Goal: Task Accomplishment & Management: Manage account settings

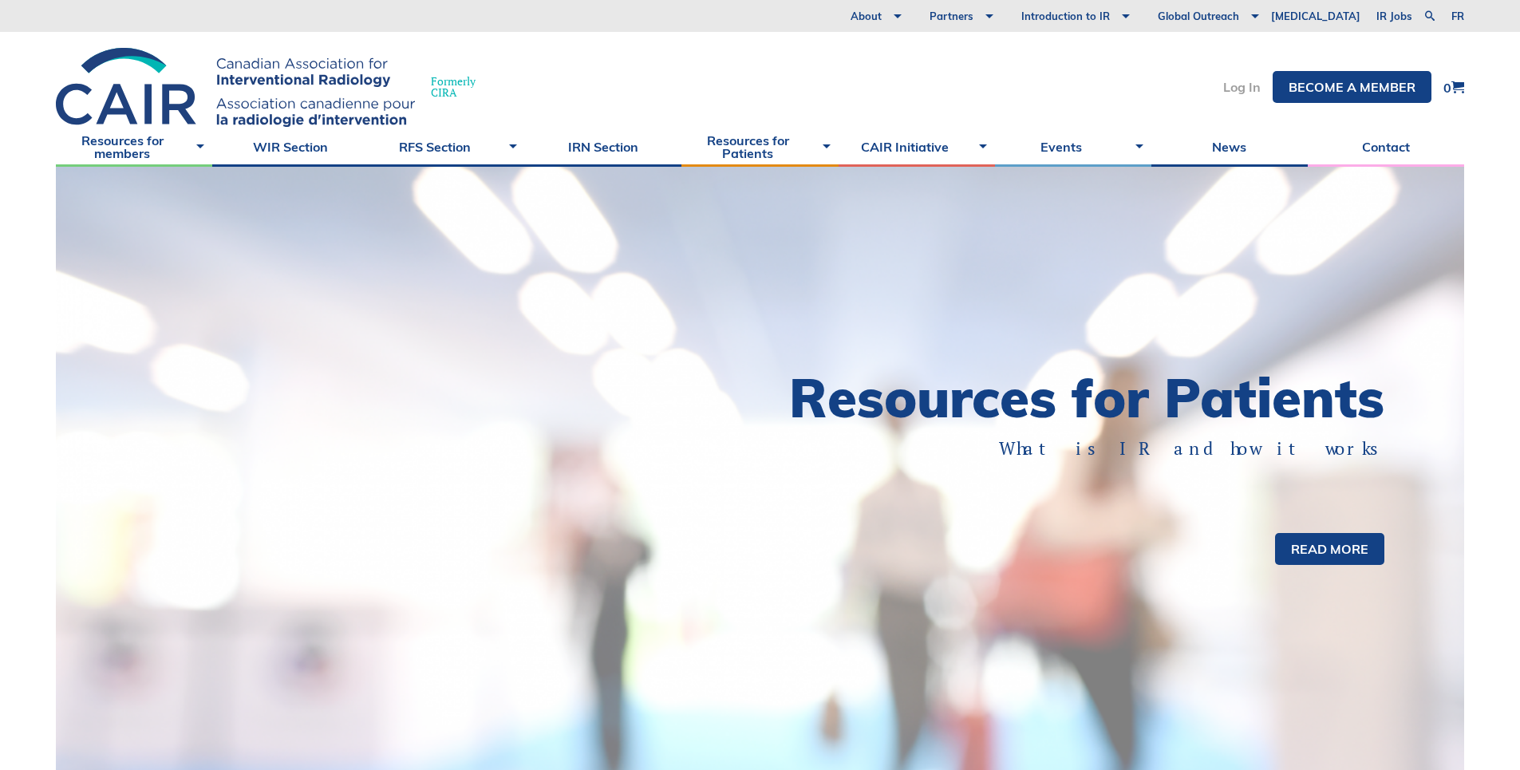
click at [1247, 88] on link "Log In" at bounding box center [1242, 87] width 38 height 13
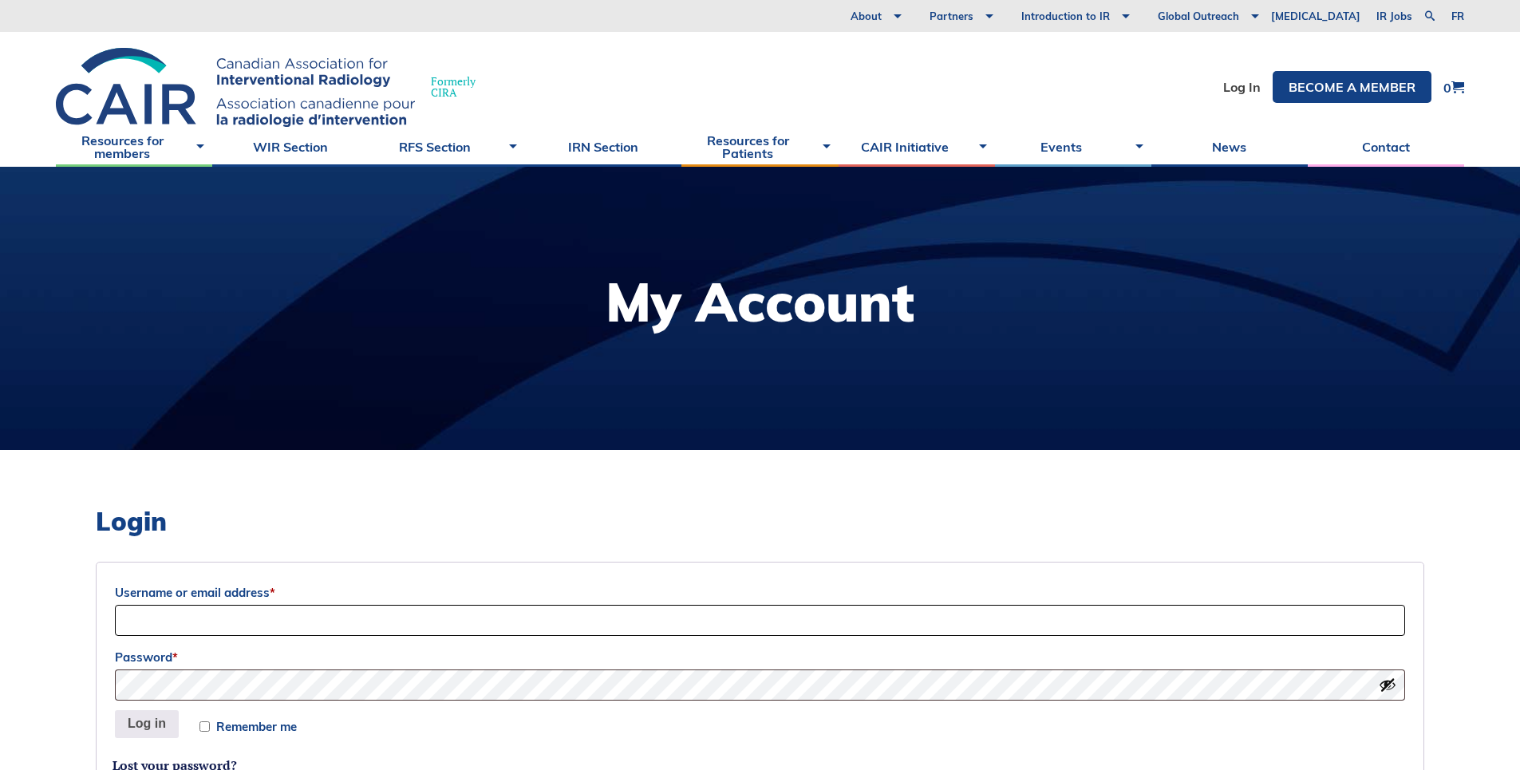
click at [152, 625] on input "Username or email address *" at bounding box center [760, 620] width 1290 height 31
click at [1388, 682] on button "Show password" at bounding box center [1388, 685] width 18 height 18
click at [146, 725] on button "Log in" at bounding box center [147, 724] width 64 height 29
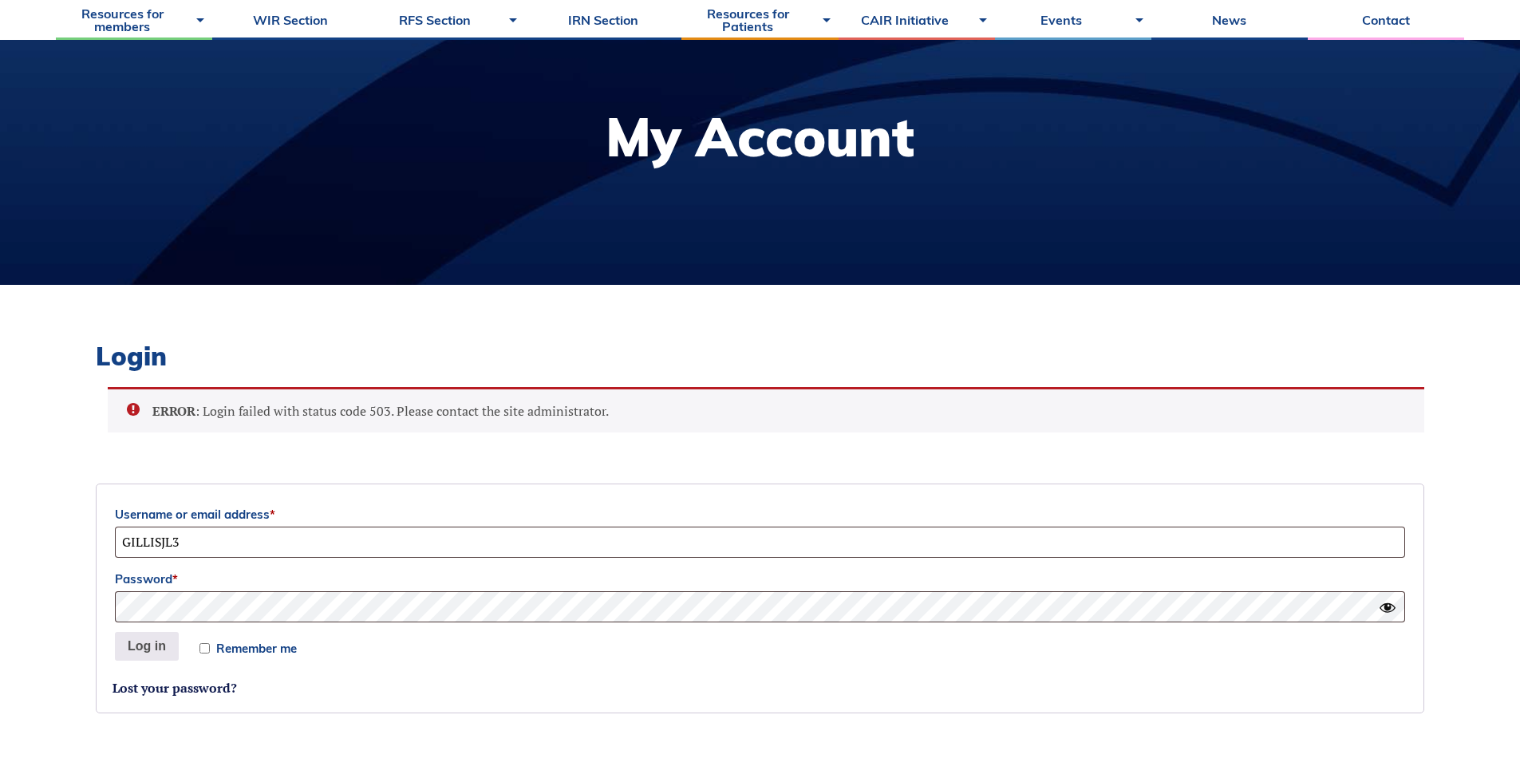
scroll to position [153, 0]
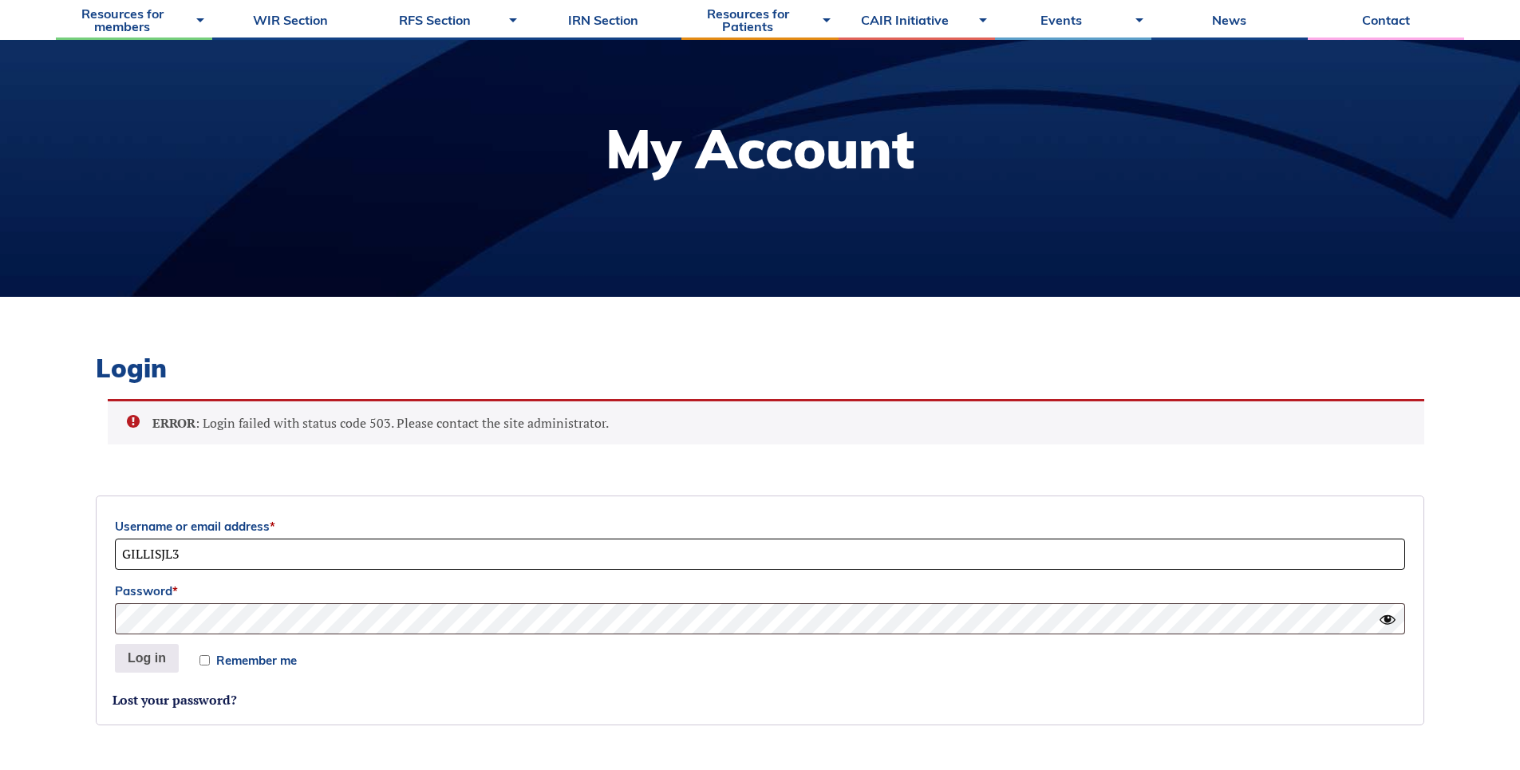
drag, startPoint x: 251, startPoint y: 545, endPoint x: 36, endPoint y: 535, distance: 214.9
click at [36, 535] on body "About Vision and Mission Board of Directors Annual Reports Financial Statements…" at bounding box center [760, 232] width 1520 height 770
type input "j"
type input "n"
type input "jessica.gillis@nshealth.ca"
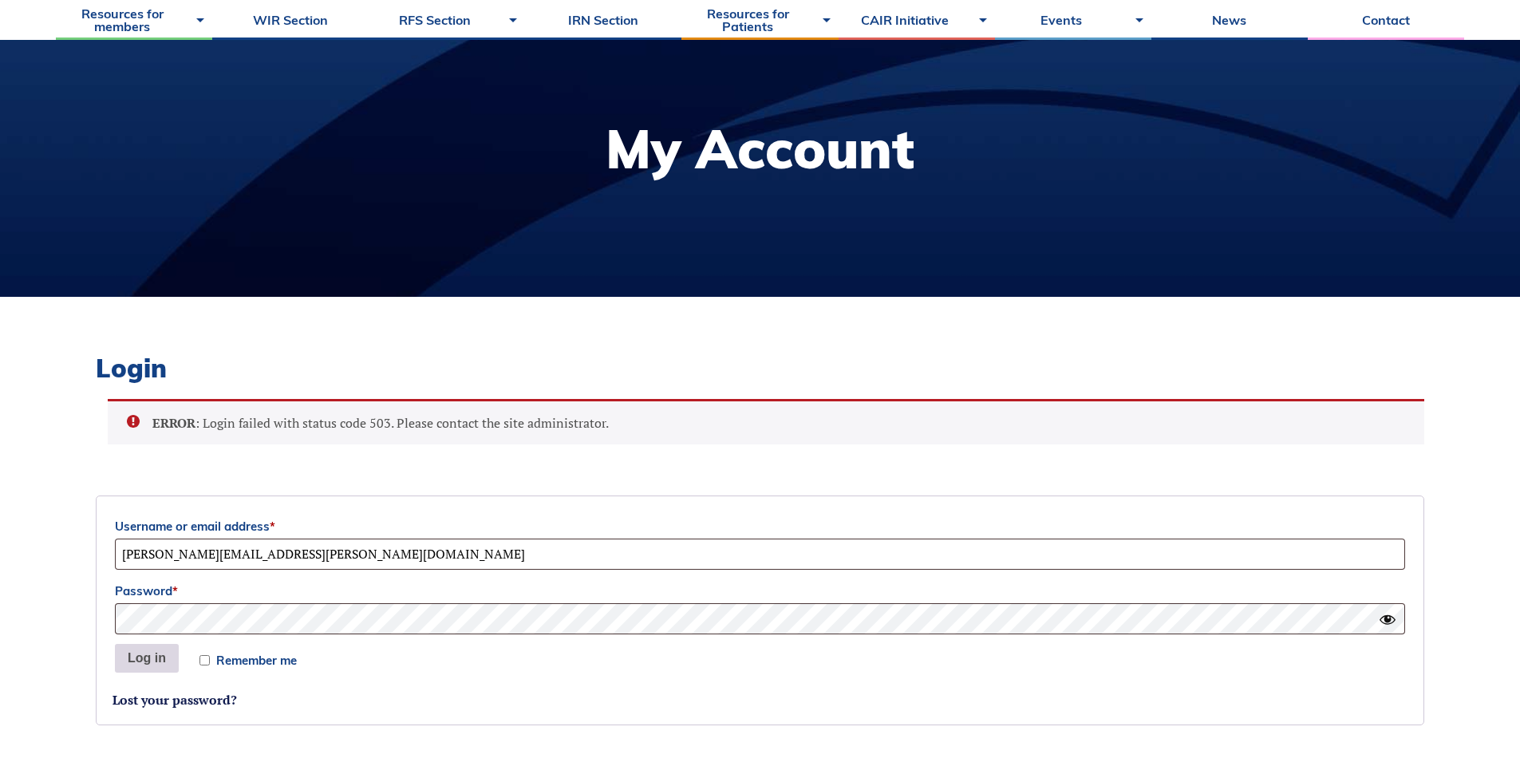
click at [148, 652] on button "Log in" at bounding box center [147, 658] width 64 height 29
drag, startPoint x: 303, startPoint y: 552, endPoint x: 0, endPoint y: 527, distance: 304.3
click at [0, 527] on body "About Vision and Mission Board of Directors Annual Reports Financial Statements…" at bounding box center [760, 232] width 1520 height 770
type input "gillisjl3"
click at [146, 662] on button "Log in" at bounding box center [147, 658] width 64 height 29
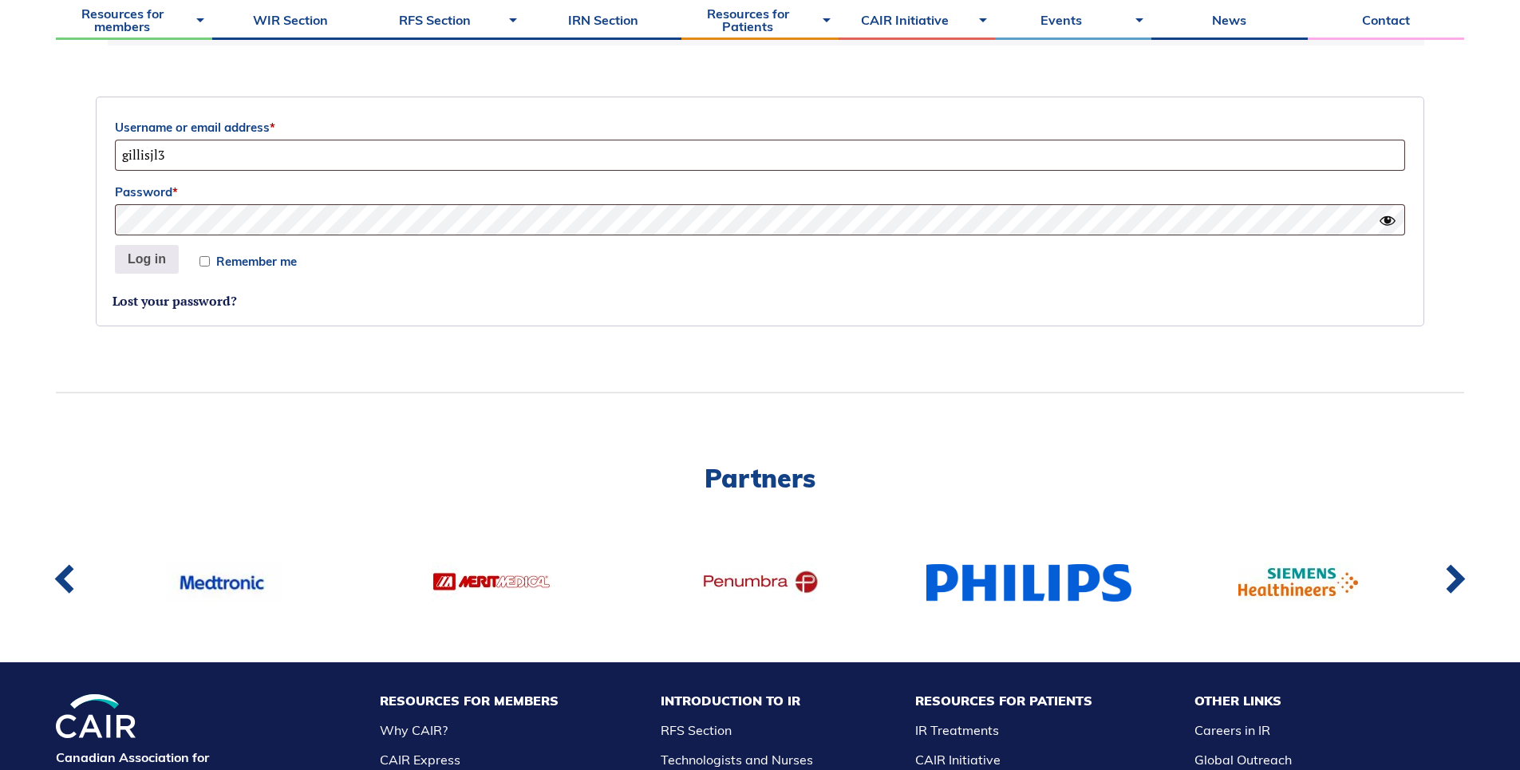
scroll to position [73, 0]
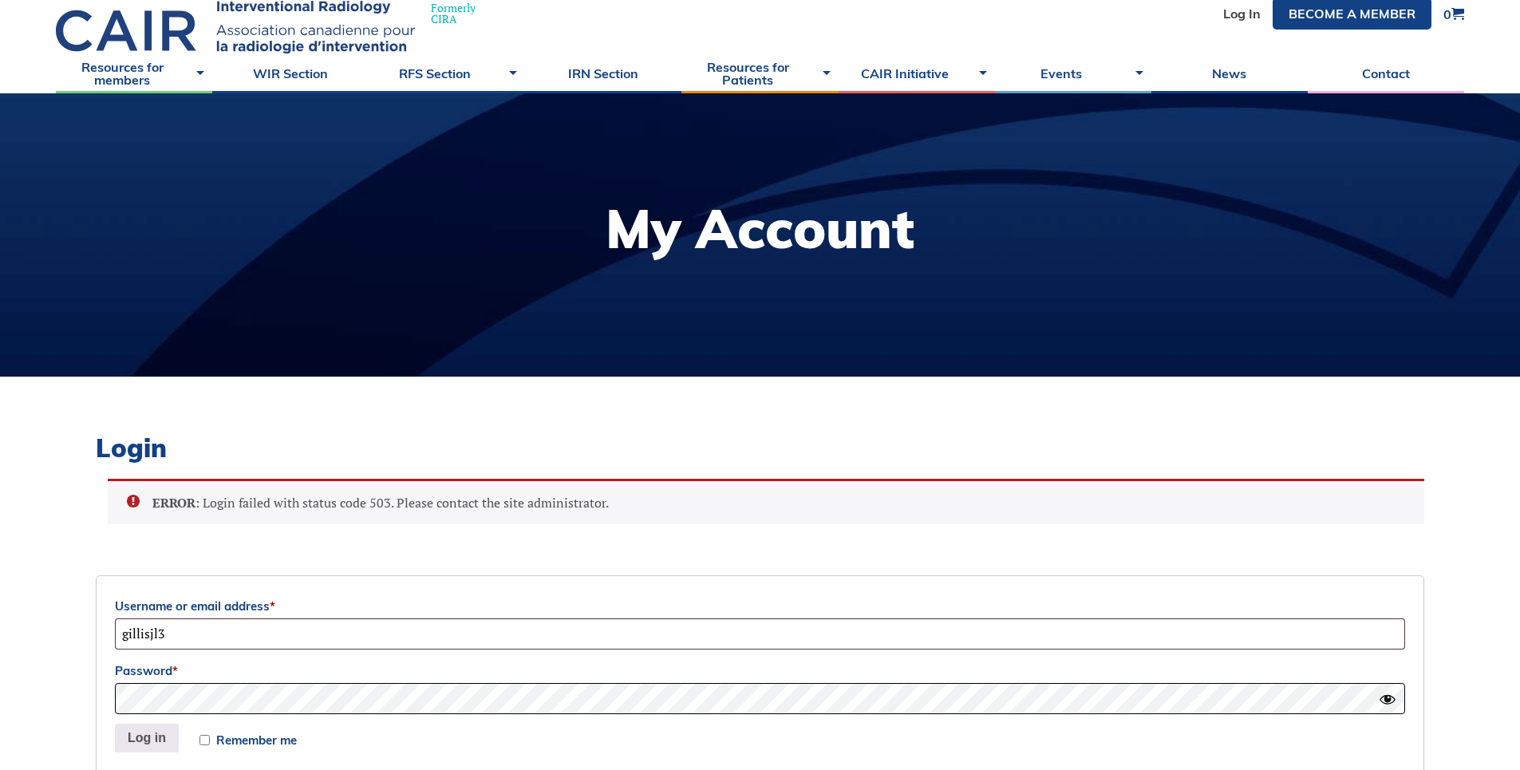
click at [0, 697] on html "About Vision and Mission Board of Directors Annual Reports Financial Statements…" at bounding box center [760, 312] width 1520 height 770
click at [115, 724] on button "Log in" at bounding box center [147, 738] width 64 height 29
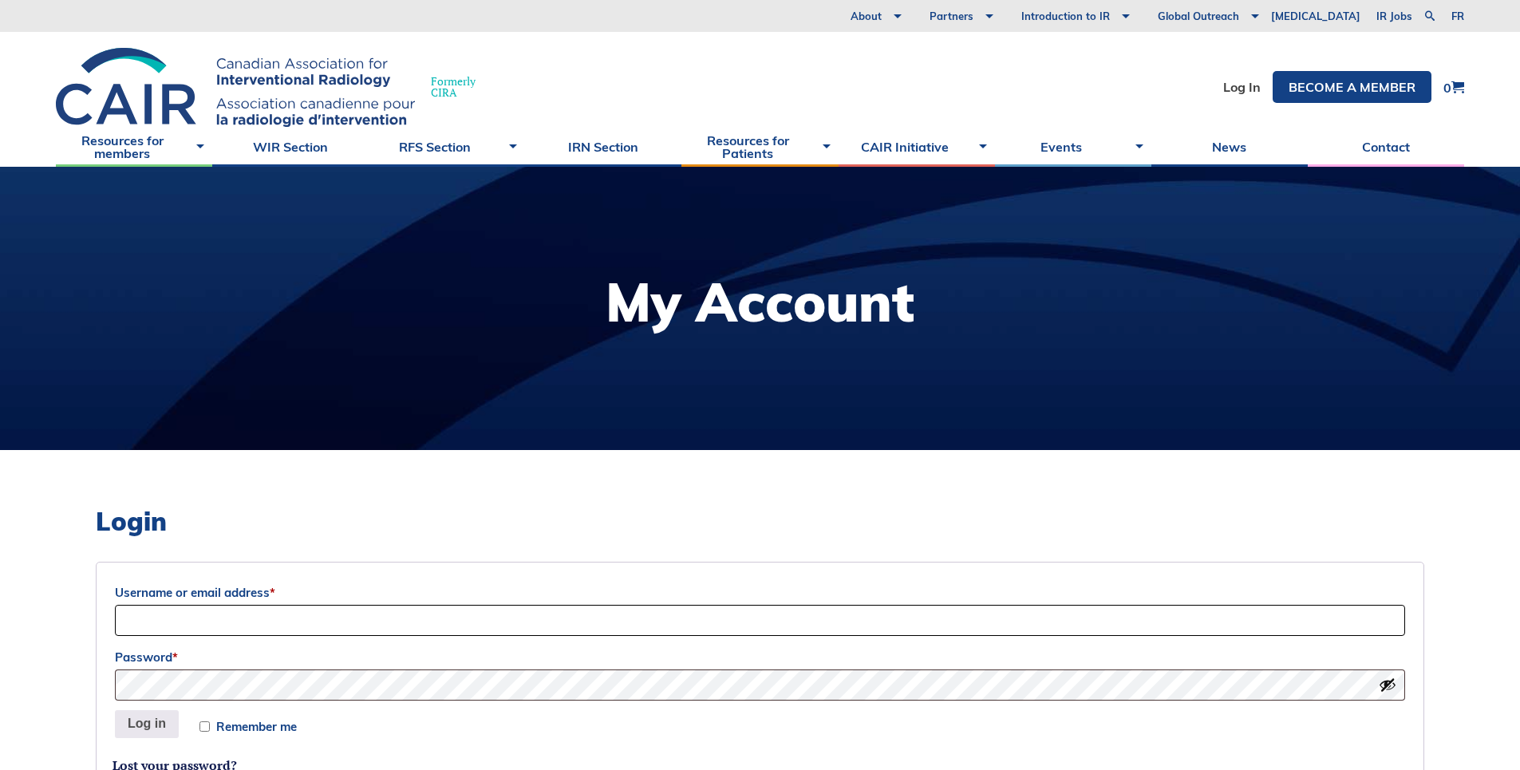
click at [241, 623] on input "Username or email address *" at bounding box center [760, 620] width 1290 height 31
type input "gillisjl3"
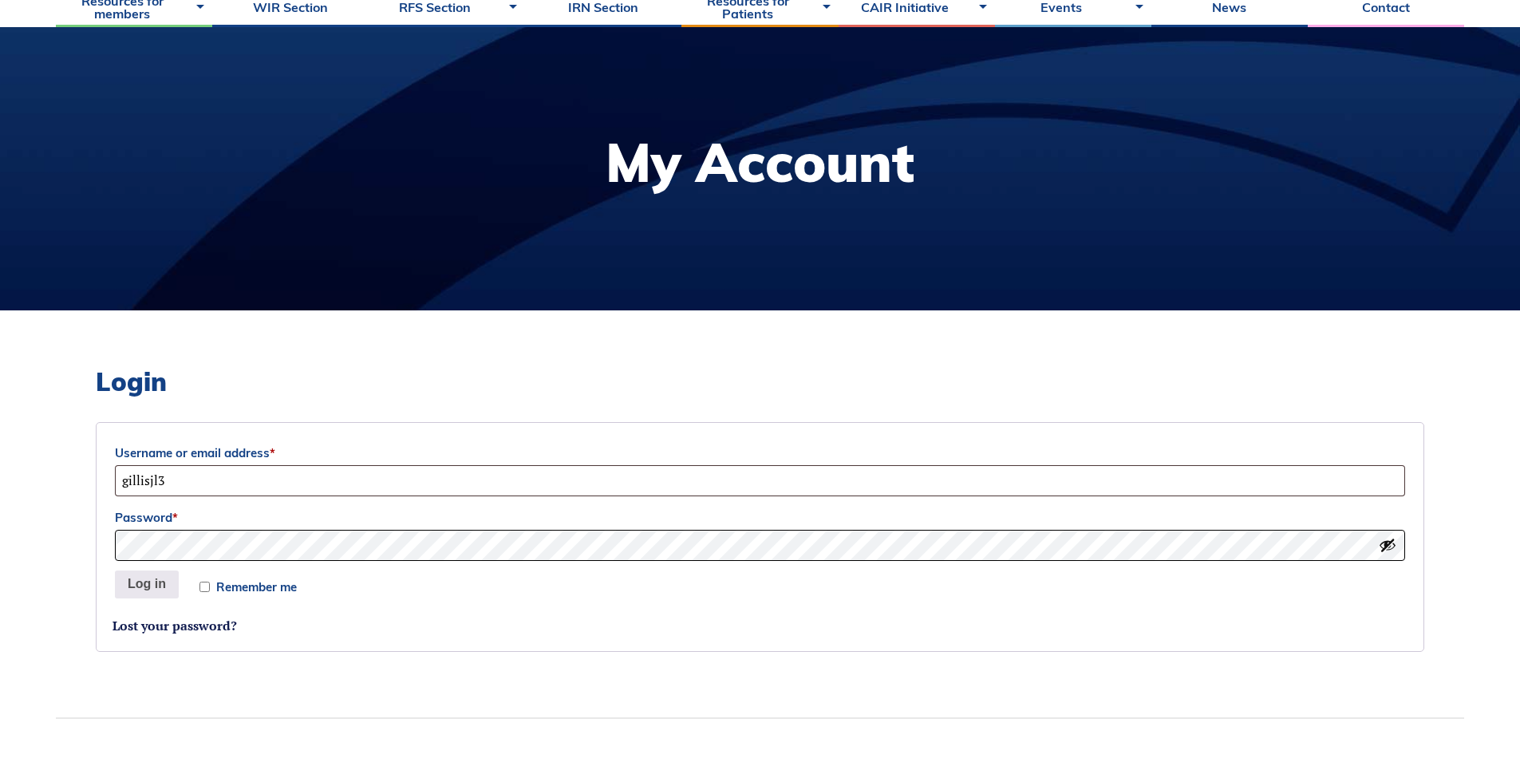
scroll to position [239, 0]
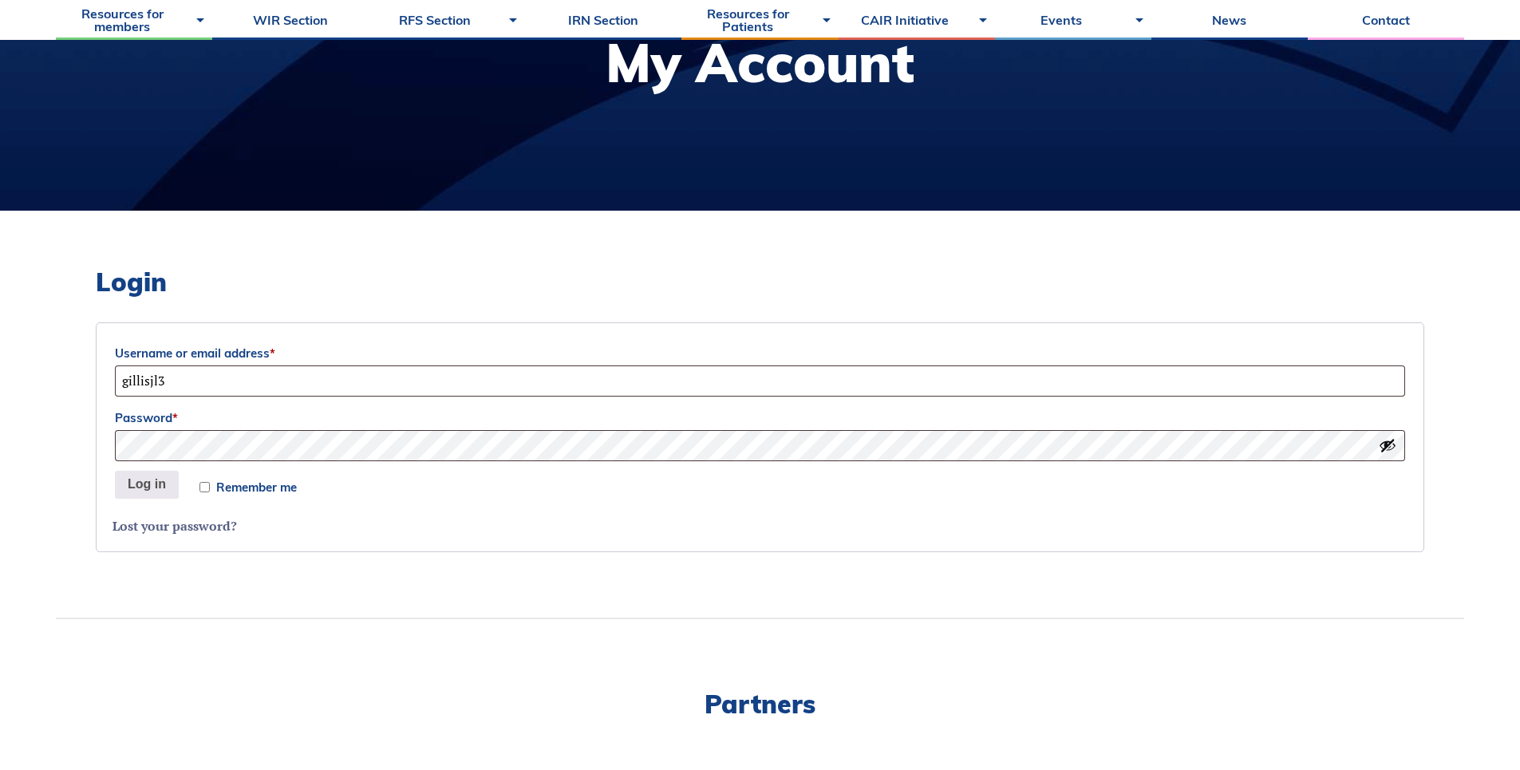
click at [178, 530] on link "Lost your password?" at bounding box center [175, 526] width 124 height 18
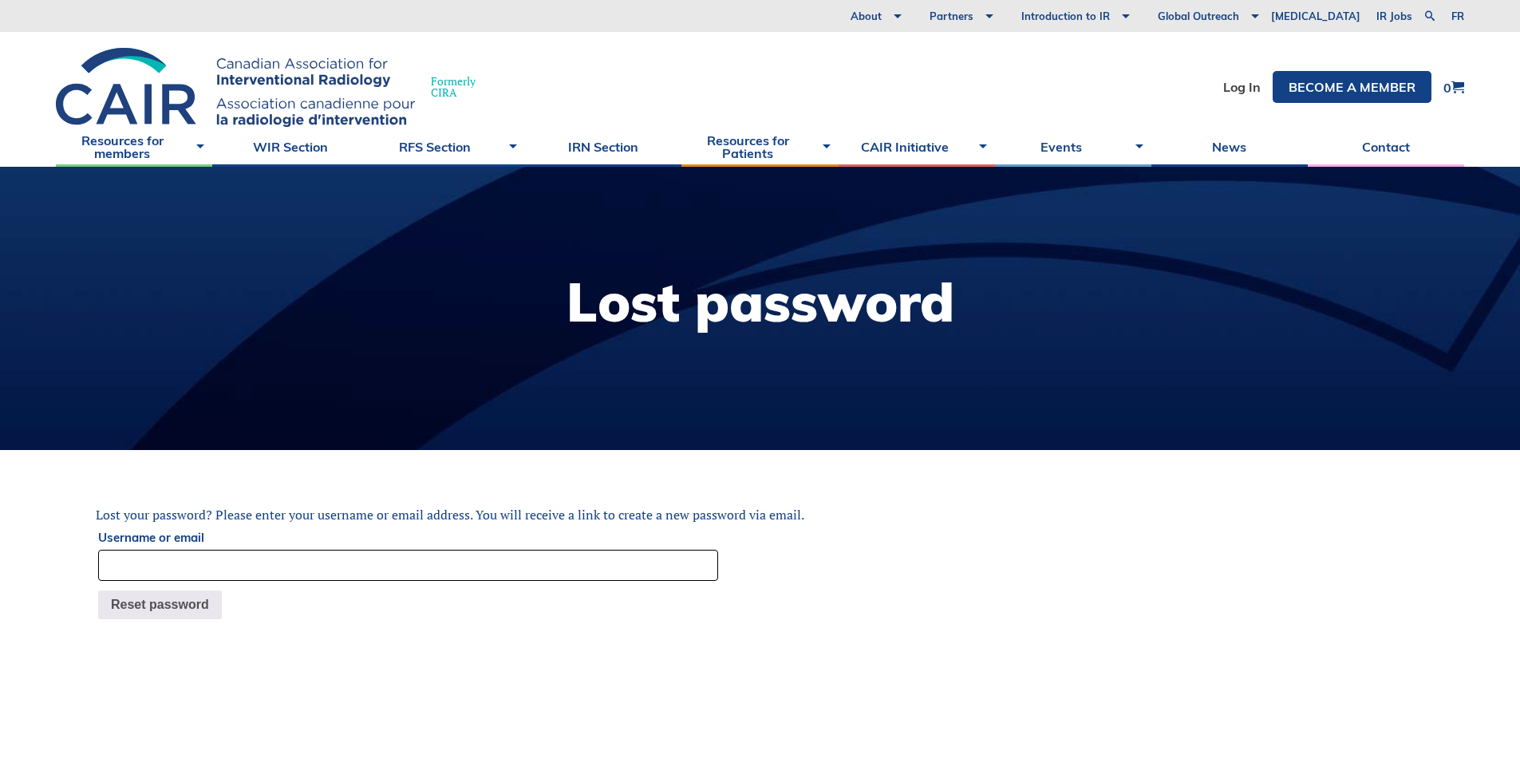
click at [330, 571] on input "Username or email" at bounding box center [408, 565] width 620 height 31
type input "jessica.gillis@nshealth.ca"
click at [175, 620] on p "Reset password" at bounding box center [760, 605] width 1329 height 34
click at [182, 613] on button "Reset password" at bounding box center [160, 605] width 124 height 29
